Goal: Task Accomplishment & Management: Manage account settings

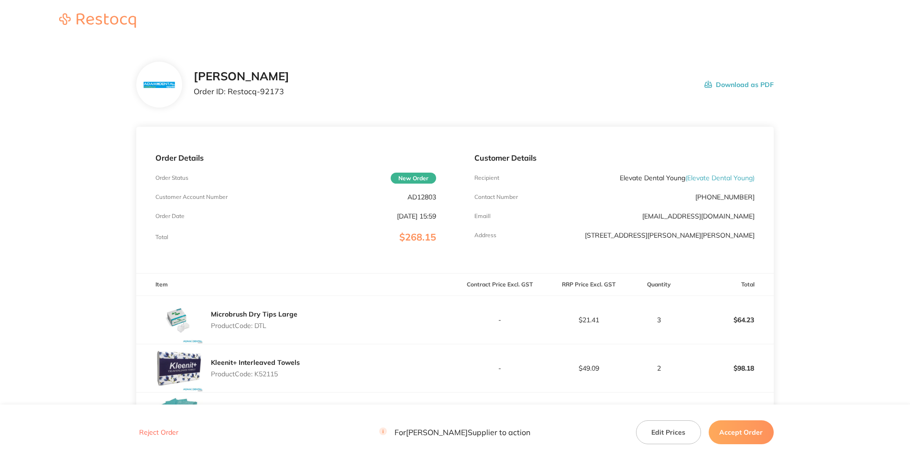
click at [430, 201] on p "AD12803" at bounding box center [421, 197] width 29 height 8
click at [429, 201] on p "AD12803" at bounding box center [421, 197] width 29 height 8
click at [425, 201] on p "AD12803" at bounding box center [421, 197] width 29 height 8
click at [497, 151] on section "[PERSON_NAME] Order ID: Restocq- 92173 Download as PDF Order Details Order Stat…" at bounding box center [454, 374] width 637 height 662
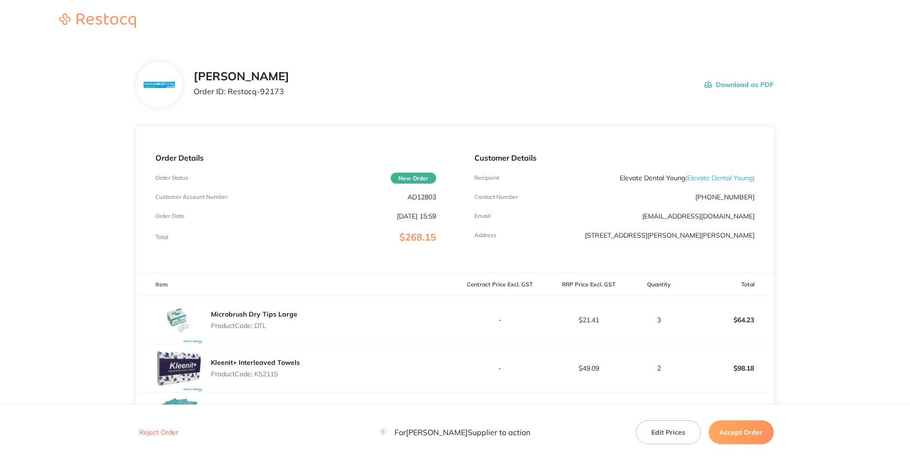
scroll to position [275, 0]
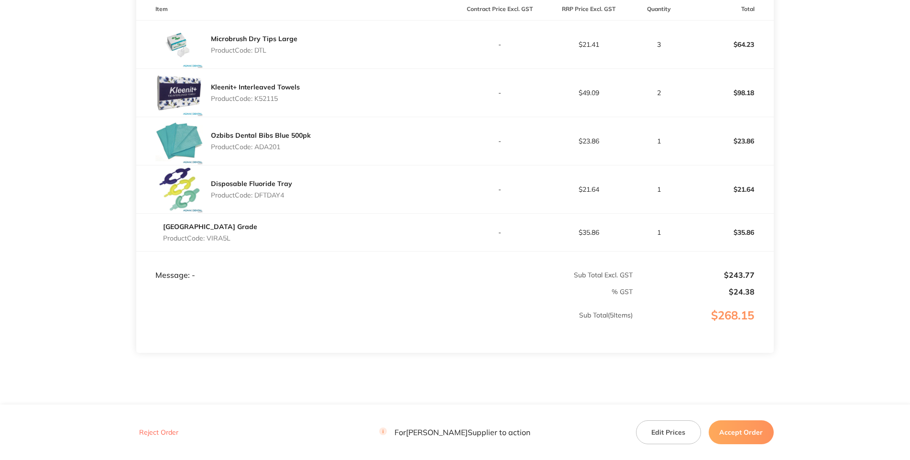
click at [830, 215] on main "[PERSON_NAME] Order ID: Restocq- 92173 Download as PDF Order Details Order Stat…" at bounding box center [455, 98] width 910 height 662
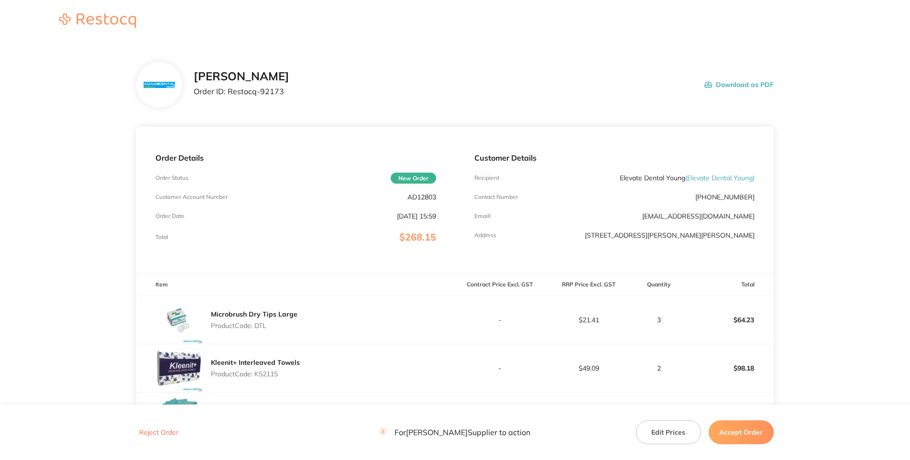
scroll to position [207, 0]
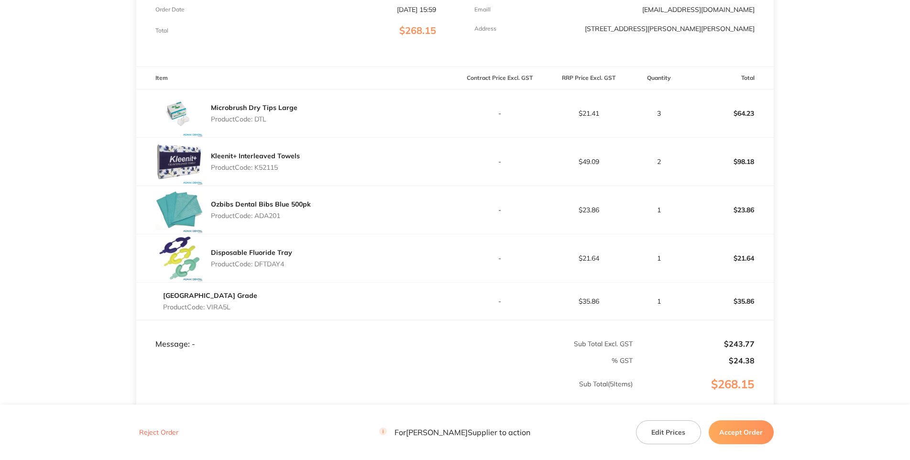
click at [253, 123] on p "Product Code: DTL" at bounding box center [254, 119] width 87 height 8
click at [263, 123] on p "Product Code: DTL" at bounding box center [254, 119] width 87 height 8
click at [271, 171] on p "Product Code: K52115" at bounding box center [255, 168] width 89 height 8
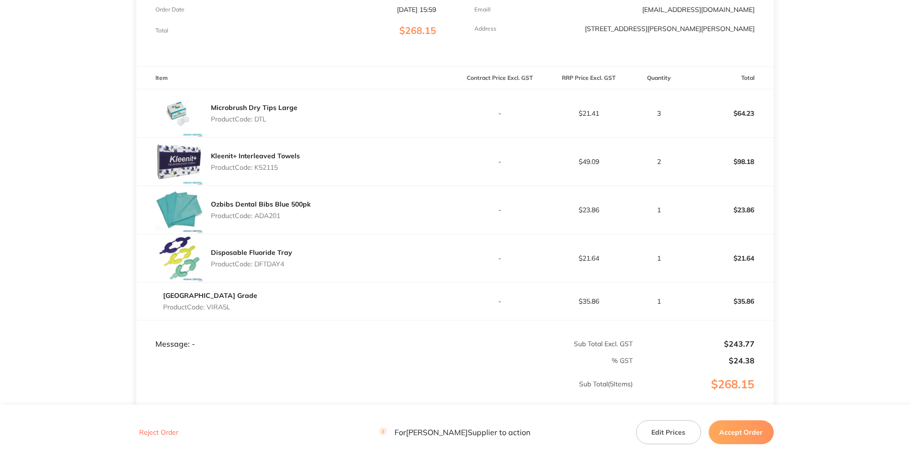
click at [271, 171] on p "Product Code: K52115" at bounding box center [255, 168] width 89 height 8
click at [383, 234] on div "Ozbibs Dental Bibs Blue 500pk Product Code: ADA201" at bounding box center [295, 210] width 318 height 48
click at [272, 220] on p "Product Code: ADA201" at bounding box center [261, 216] width 100 height 8
click at [315, 282] on div "Disposable Fluoride Tray Product Code: DFTDAY4" at bounding box center [295, 258] width 318 height 48
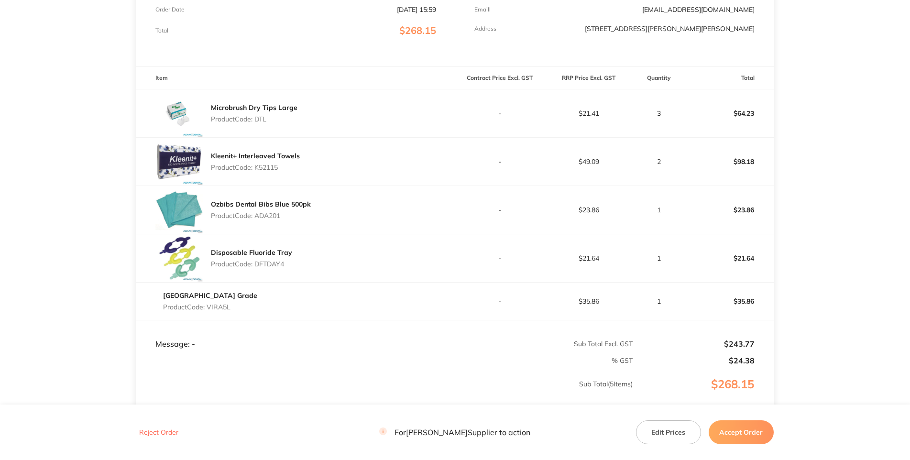
click at [274, 268] on p "Product Code: DFTDAY4" at bounding box center [251, 264] width 81 height 8
click at [376, 282] on div "Disposable Fluoride Tray Product Code: DFTDAY4" at bounding box center [295, 258] width 318 height 48
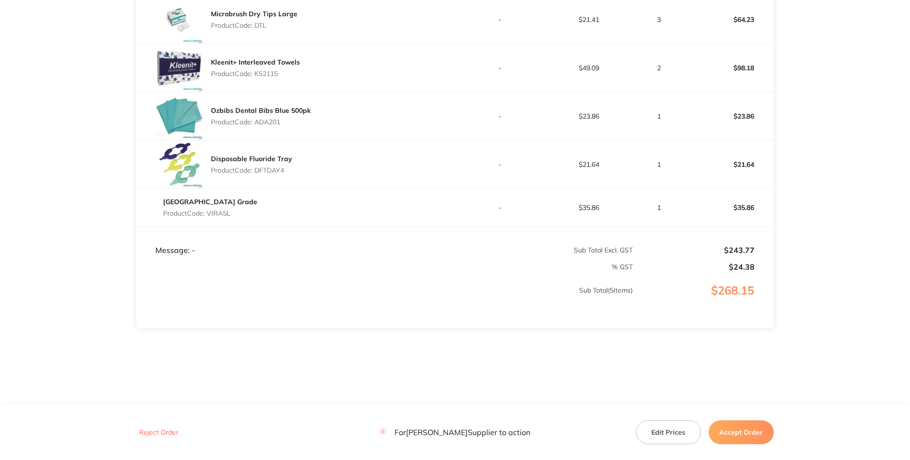
click at [233, 217] on p "Product Code: VIRA5L" at bounding box center [210, 213] width 94 height 8
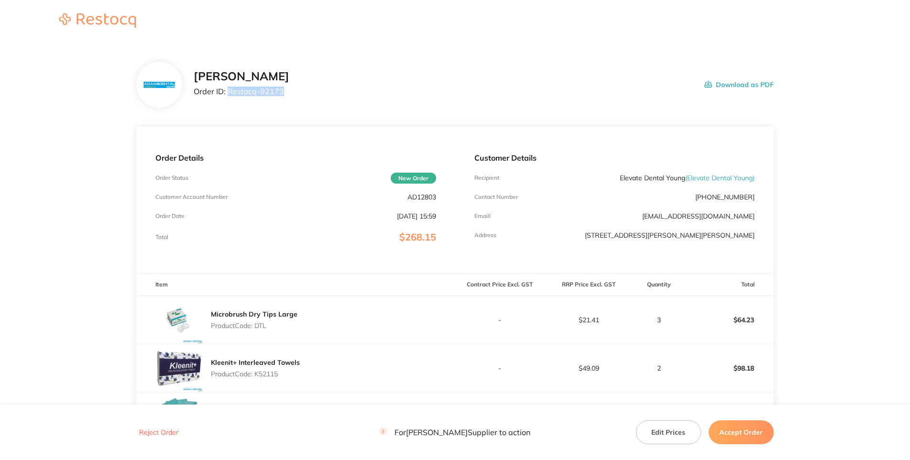
drag, startPoint x: 243, startPoint y: 130, endPoint x: 184, endPoint y: 129, distance: 59.3
click at [194, 96] on p "Order ID: Restocq- 92173" at bounding box center [242, 91] width 96 height 9
click at [649, 107] on div "[PERSON_NAME] Order ID: Restocq- 92173 Download as PDF" at bounding box center [454, 85] width 637 height 46
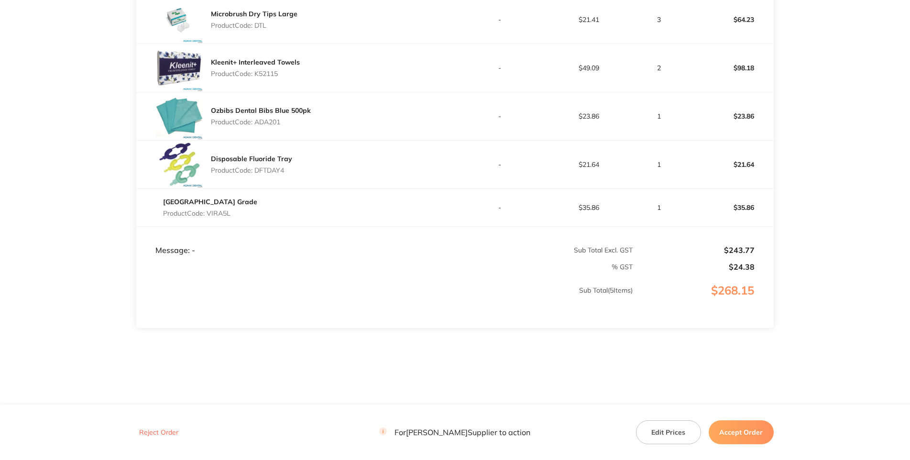
click at [743, 430] on button "Accept Order" at bounding box center [741, 432] width 65 height 24
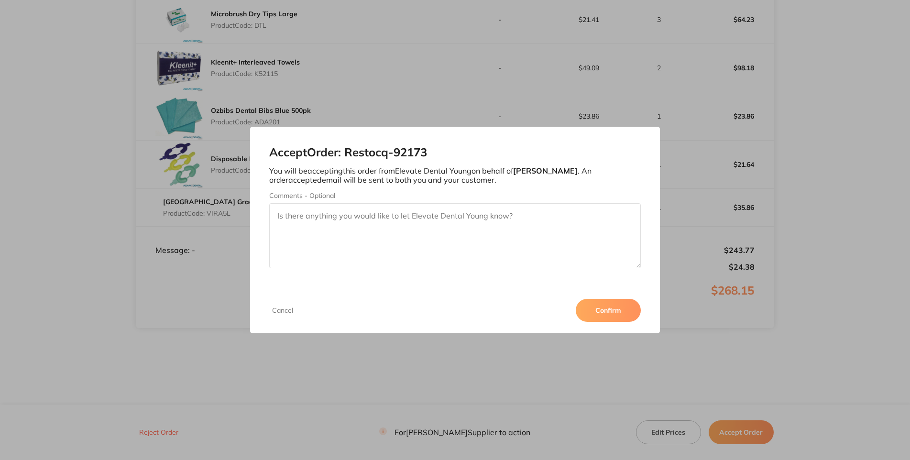
click at [641, 322] on button "Confirm" at bounding box center [608, 310] width 65 height 23
